Goal: Information Seeking & Learning: Check status

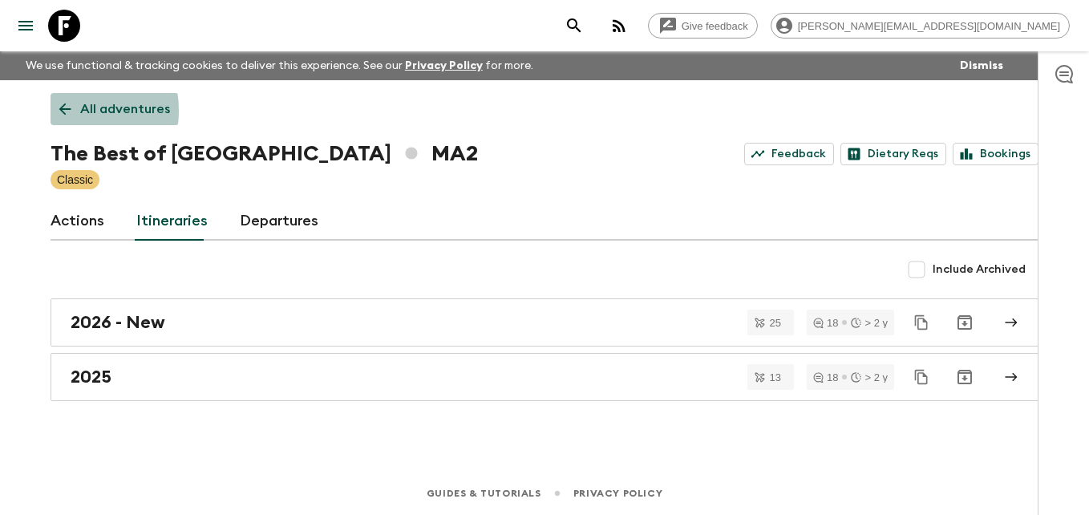
click at [58, 111] on icon at bounding box center [65, 109] width 18 height 18
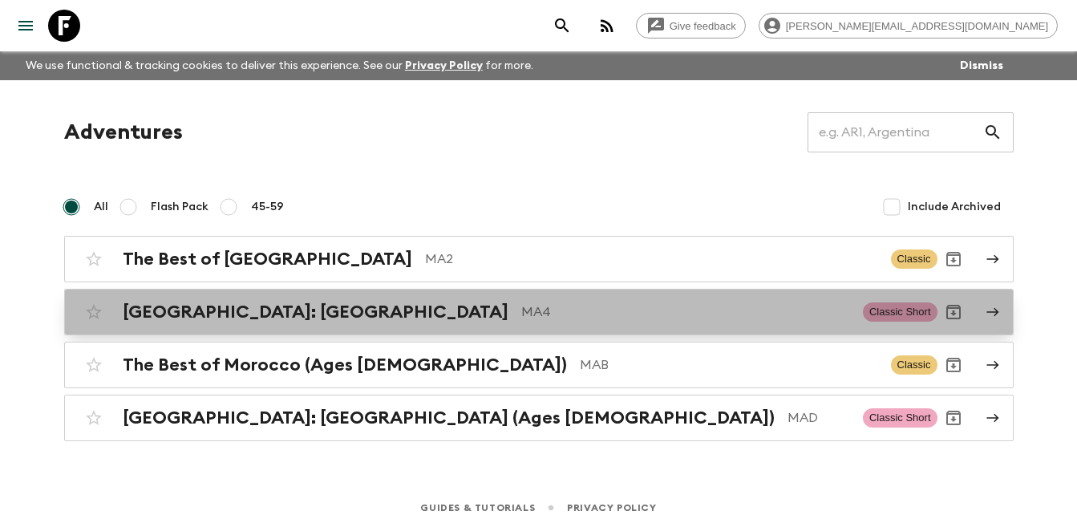
click at [205, 312] on h2 "[GEOGRAPHIC_DATA]: [GEOGRAPHIC_DATA]" at bounding box center [316, 312] width 386 height 21
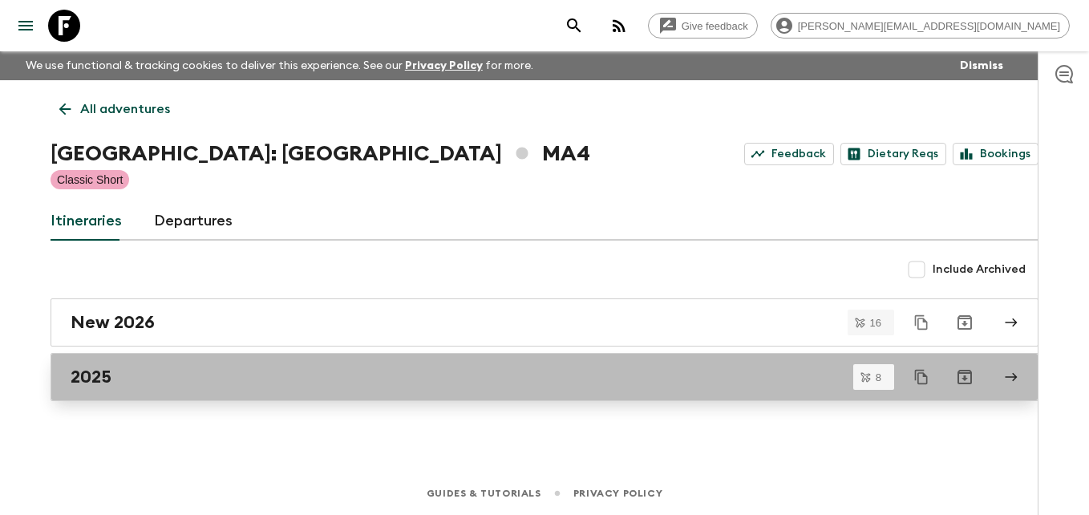
click at [99, 376] on h2 "2025" at bounding box center [91, 377] width 41 height 21
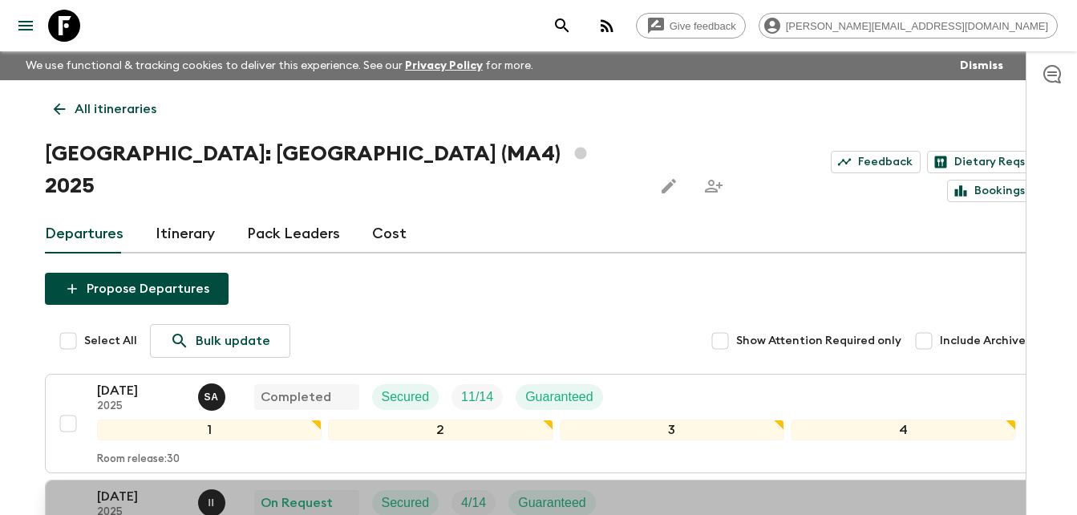
click at [136, 487] on p "[DATE]" at bounding box center [141, 496] width 88 height 19
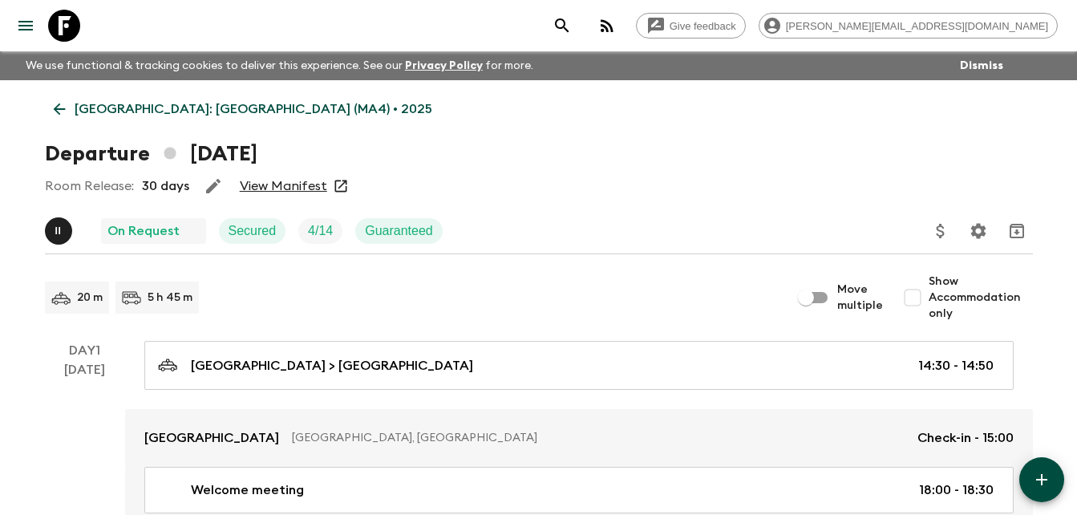
click at [285, 189] on link "View Manifest" at bounding box center [283, 186] width 87 height 16
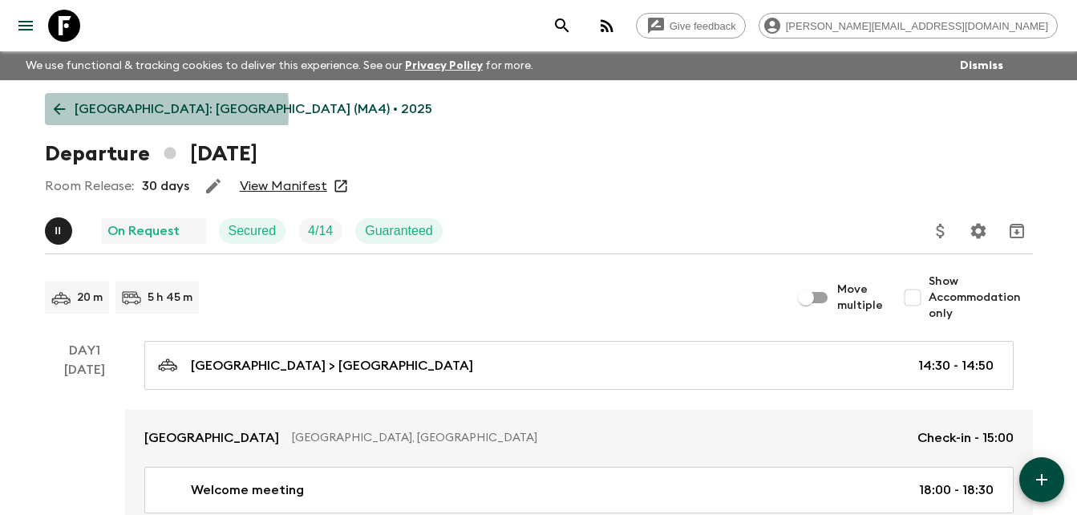
click at [58, 110] on icon at bounding box center [60, 109] width 18 height 18
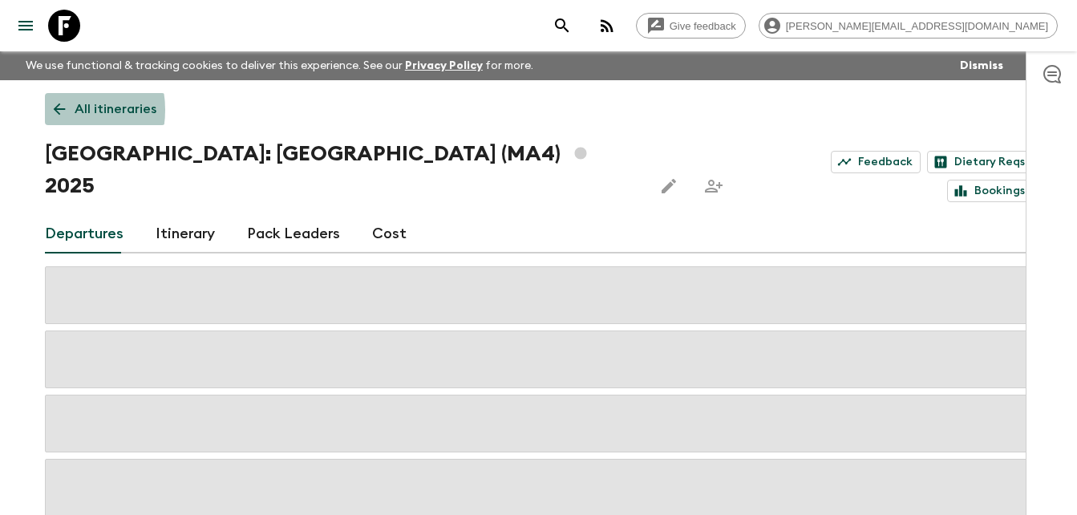
click at [58, 110] on icon at bounding box center [60, 109] width 18 height 18
